Goal: Information Seeking & Learning: Learn about a topic

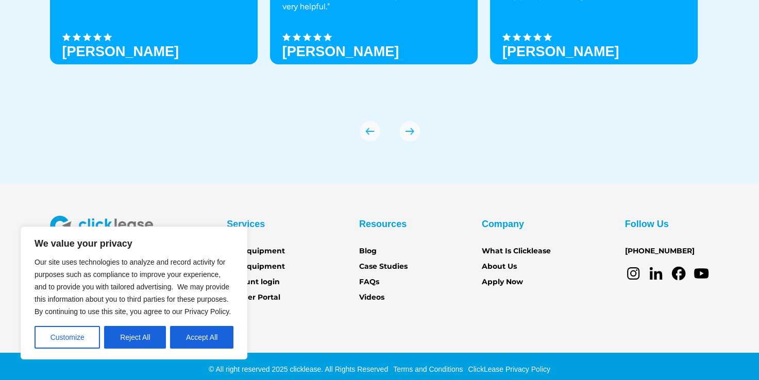
scroll to position [3627, 0]
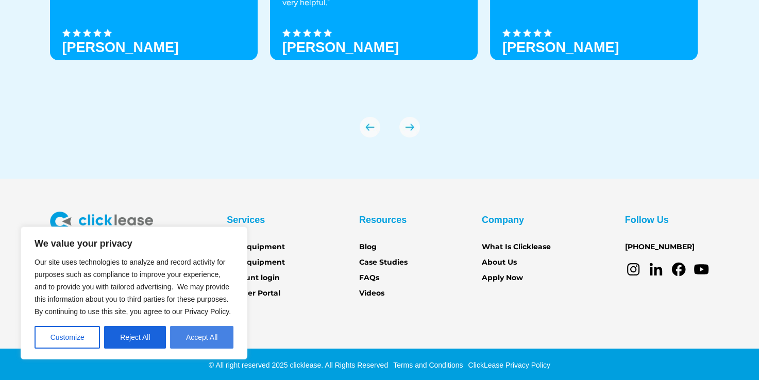
click at [200, 337] on button "Accept All" at bounding box center [201, 337] width 63 height 23
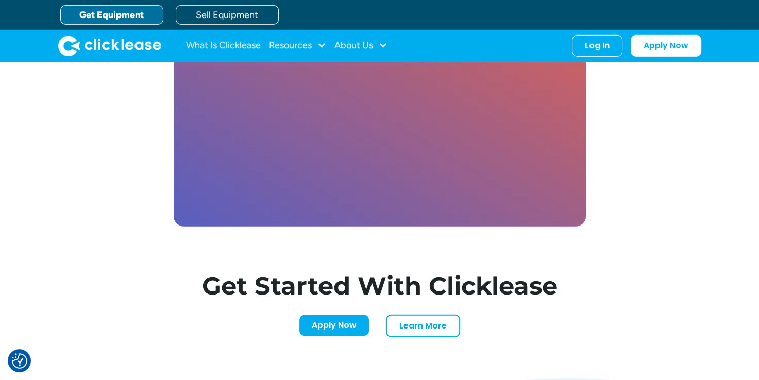
scroll to position [2906, 0]
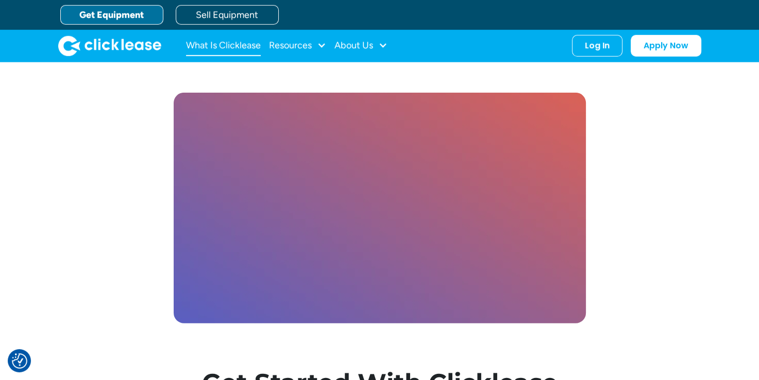
click at [218, 46] on link "What Is Clicklease" at bounding box center [223, 46] width 75 height 21
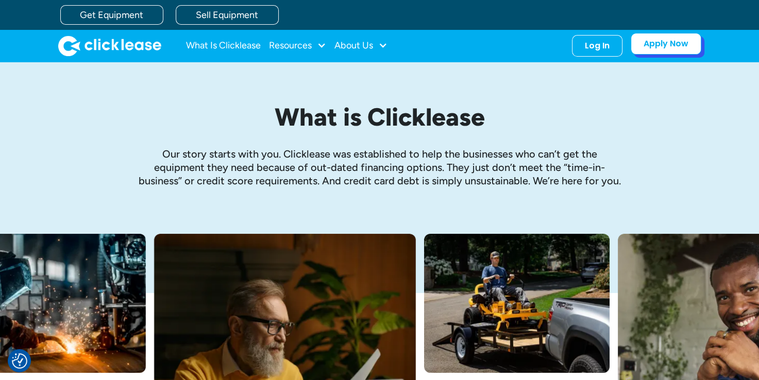
click at [659, 46] on link "Apply Now" at bounding box center [666, 44] width 71 height 22
